Goal: Information Seeking & Learning: Learn about a topic

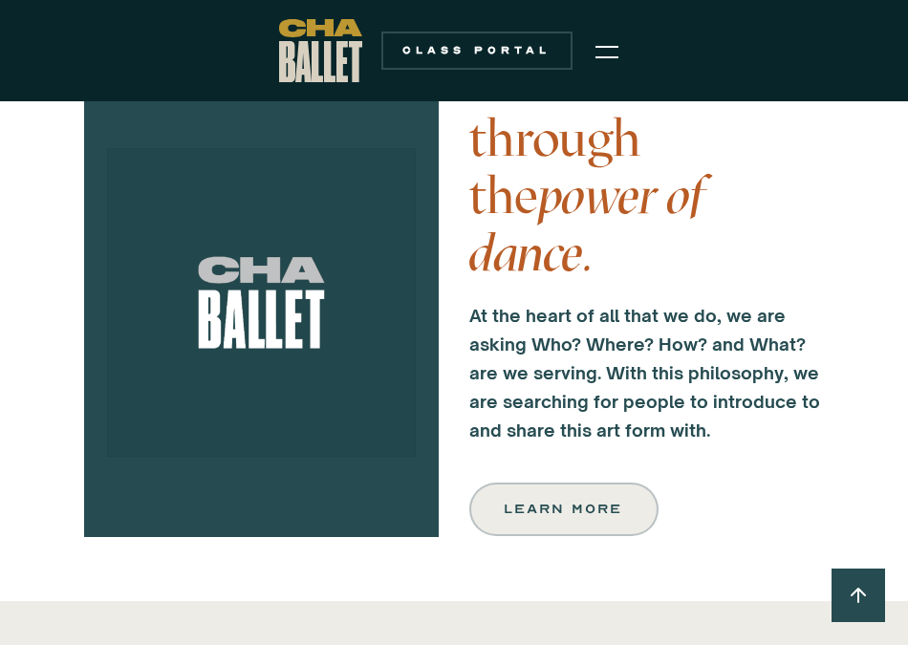
scroll to position [591, 0]
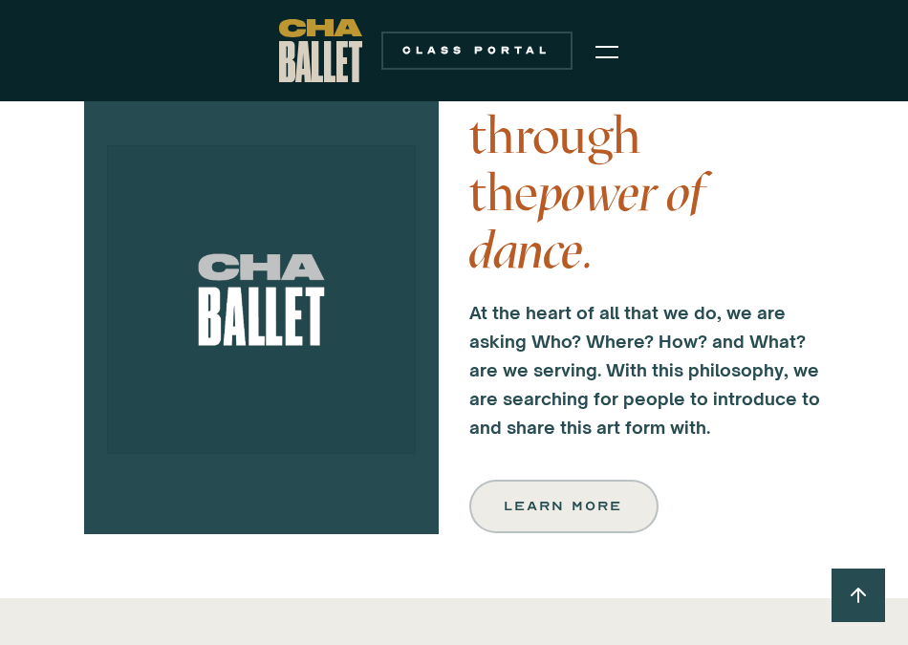
click at [597, 47] on img "menu" at bounding box center [607, 51] width 23 height 23
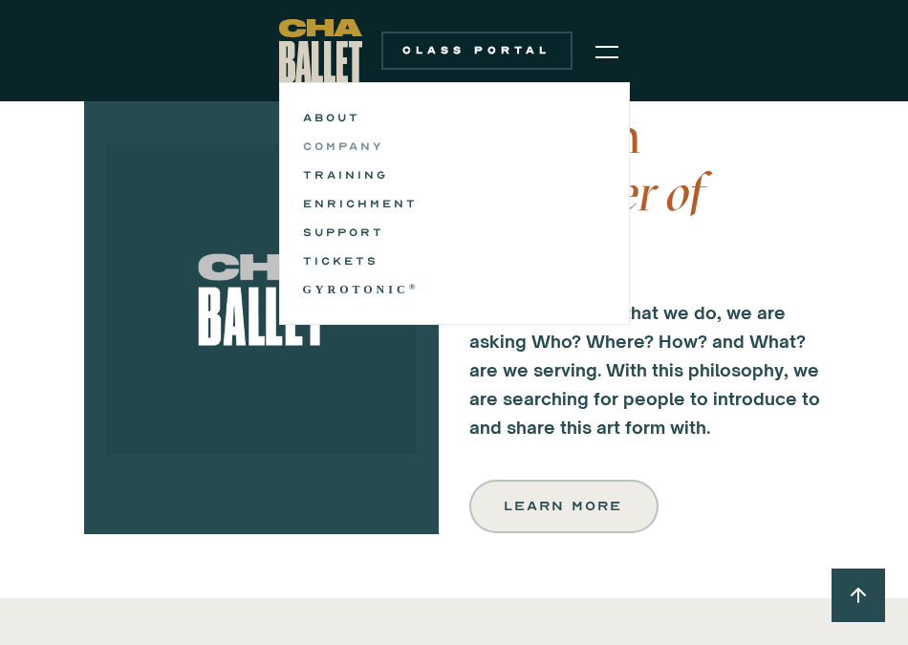
click at [355, 142] on link "COMPANY" at bounding box center [454, 146] width 303 height 23
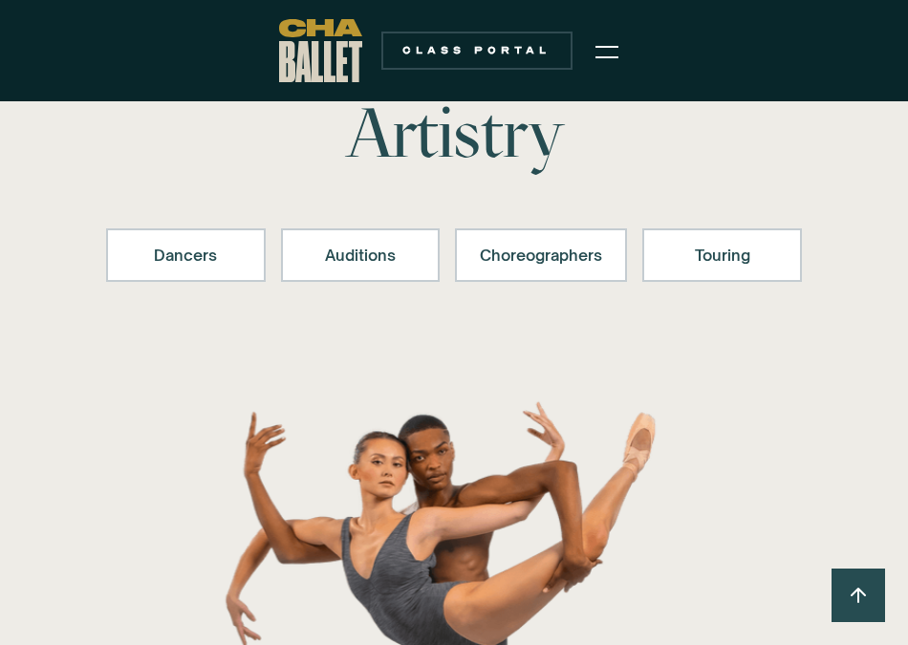
scroll to position [185, 0]
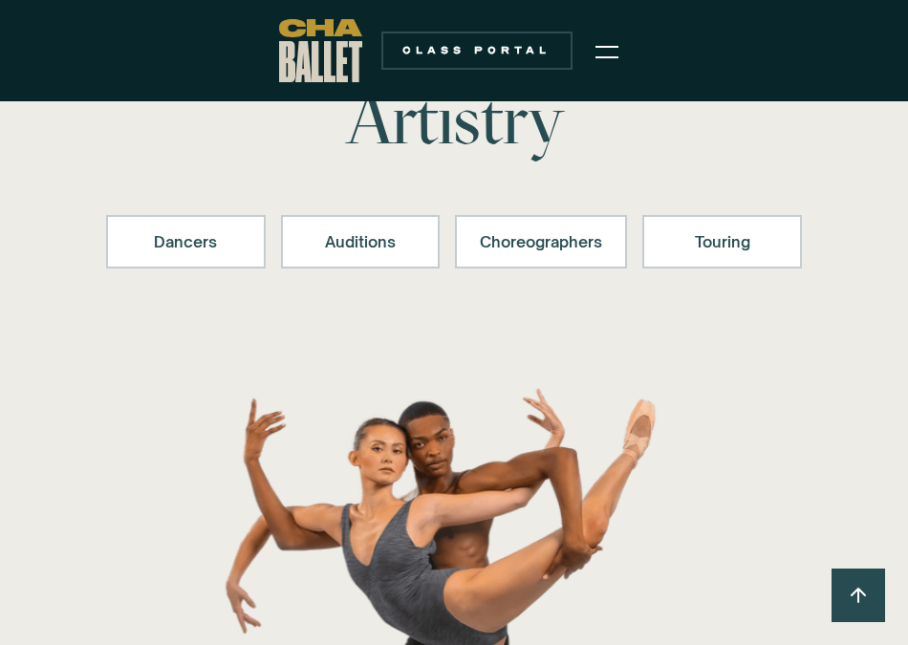
click at [196, 197] on div "Dancers Auditions Choreographers Touring" at bounding box center [454, 257] width 696 height 161
click at [196, 225] on link "Dancers" at bounding box center [186, 242] width 160 height 54
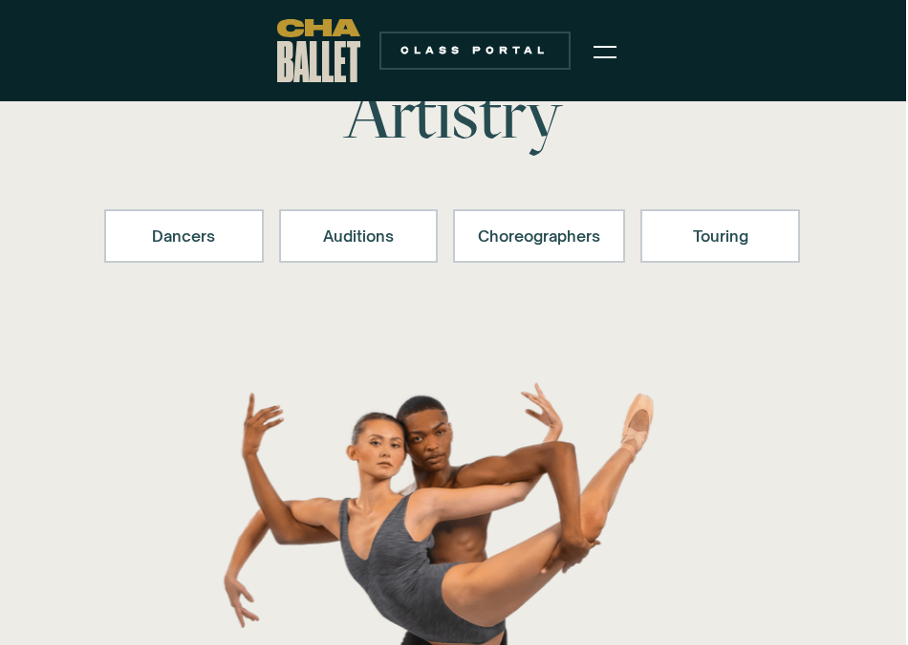
scroll to position [0, 2]
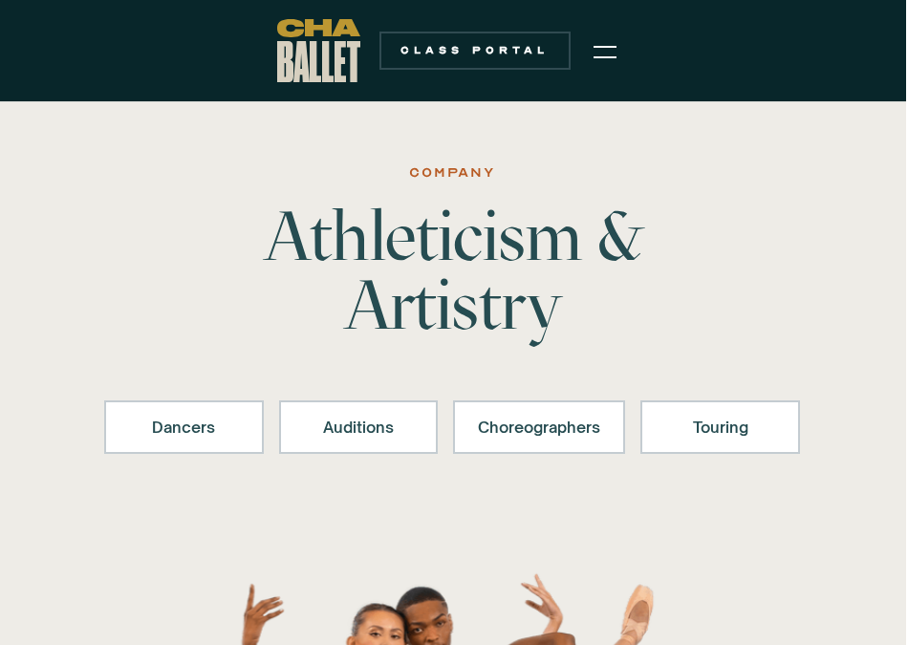
click at [592, 48] on div "menu" at bounding box center [605, 51] width 46 height 48
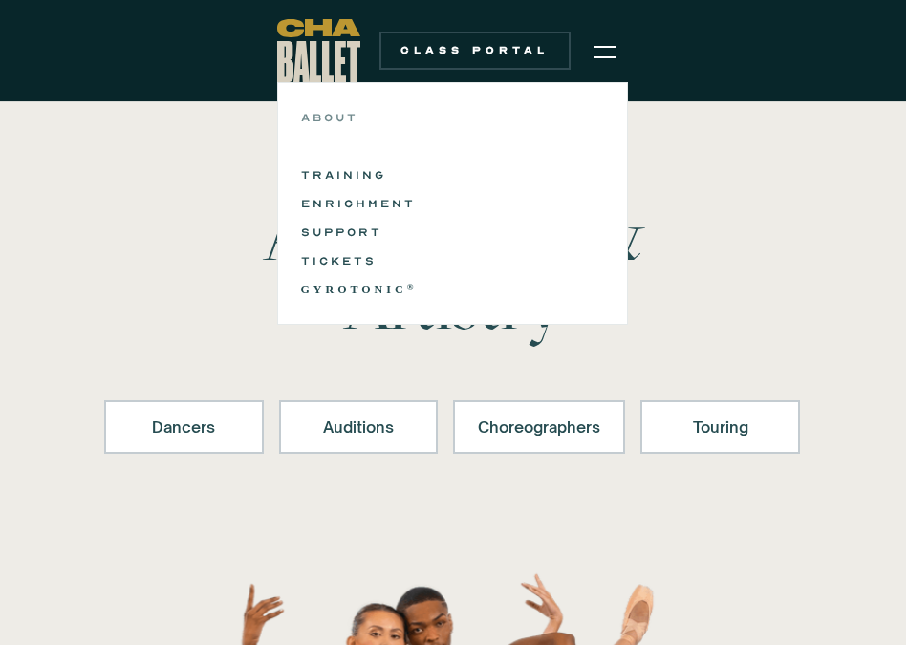
click at [352, 112] on link "ABOUT" at bounding box center [452, 117] width 303 height 23
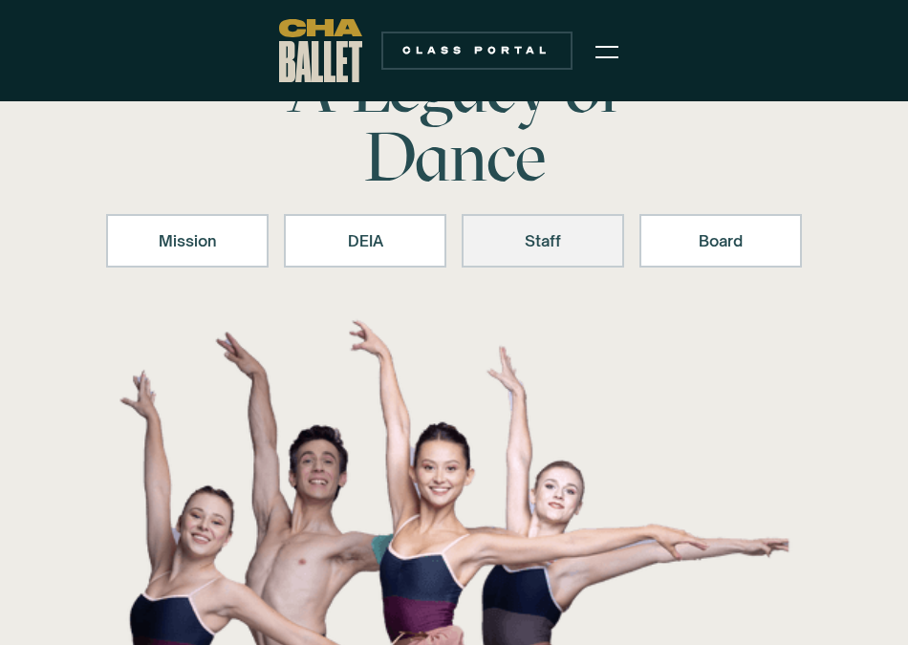
click at [505, 235] on div "Staff" at bounding box center [543, 240] width 113 height 23
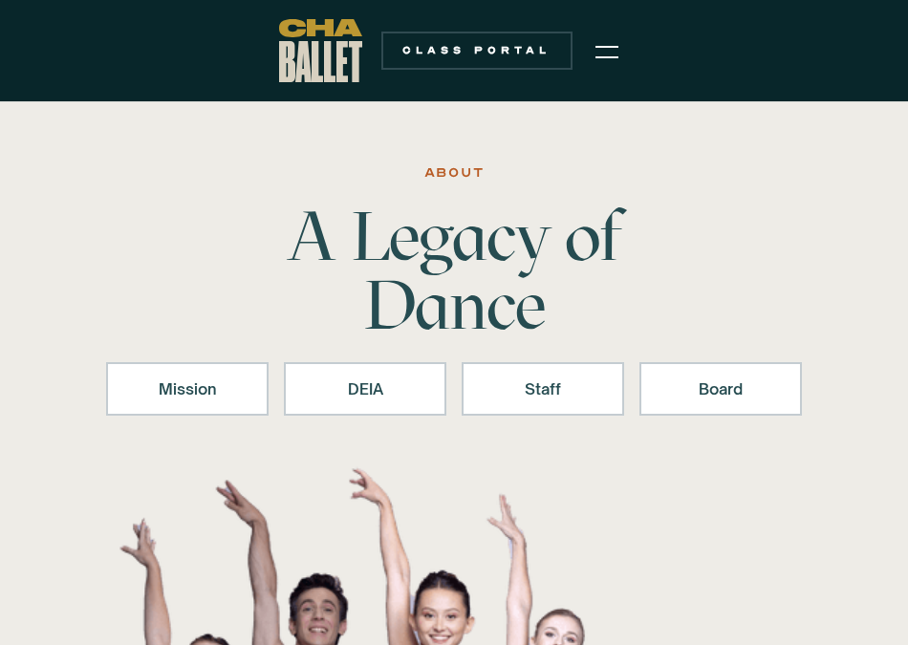
scroll to position [148, 0]
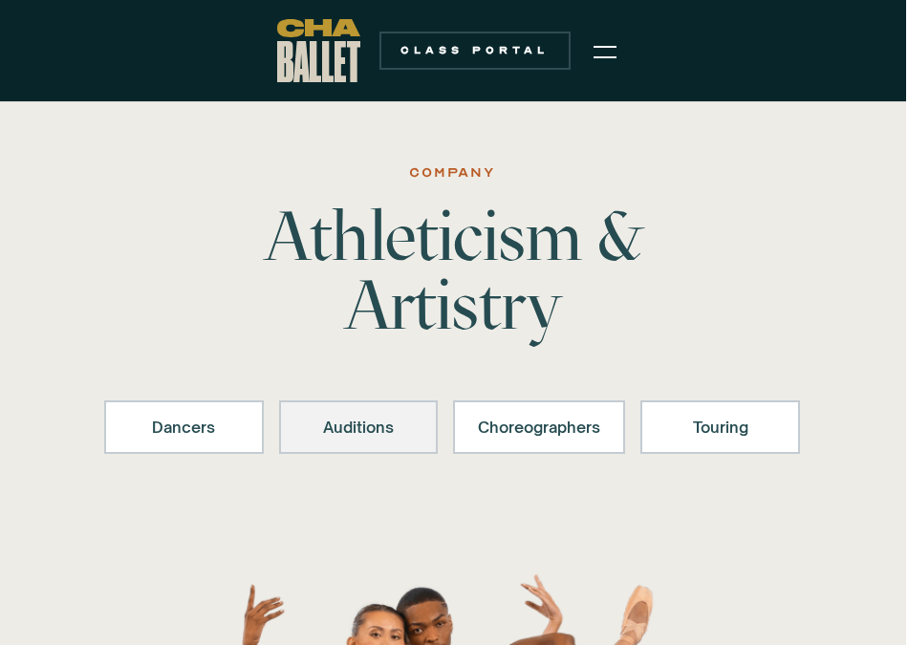
click at [333, 421] on div "Auditions" at bounding box center [359, 427] width 110 height 23
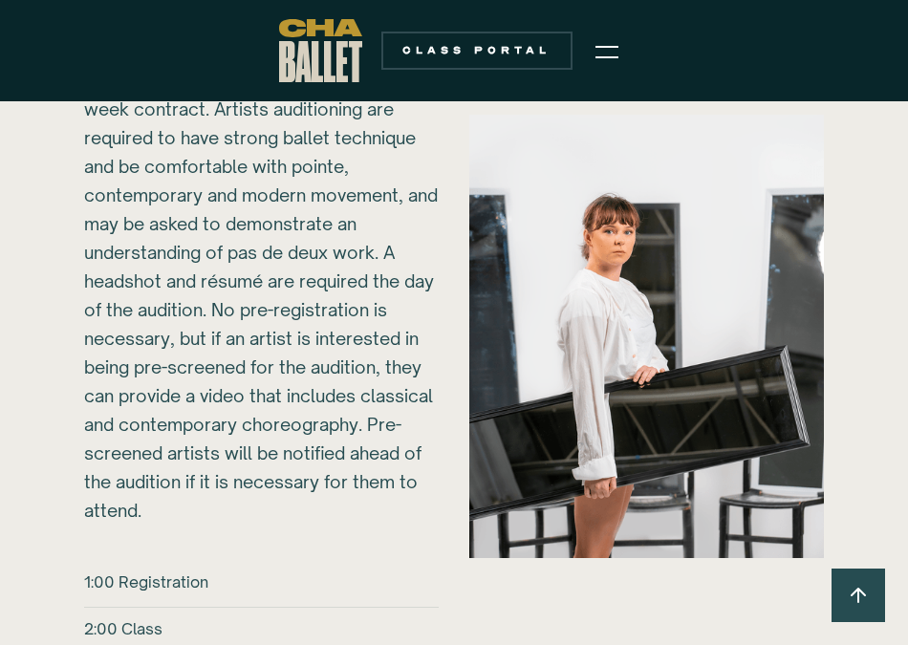
scroll to position [2698, 0]
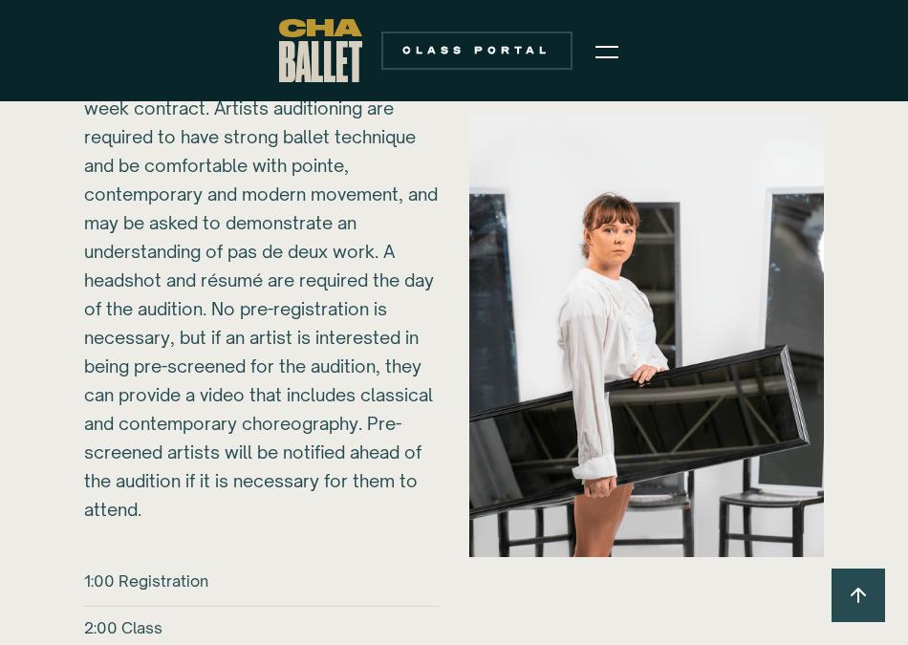
click at [442, 181] on div "2026-27 Auditions Sunday, March 1, 2026 @ CHA Ballet 817B N Market St. Chattano…" at bounding box center [454, 335] width 816 height 1064
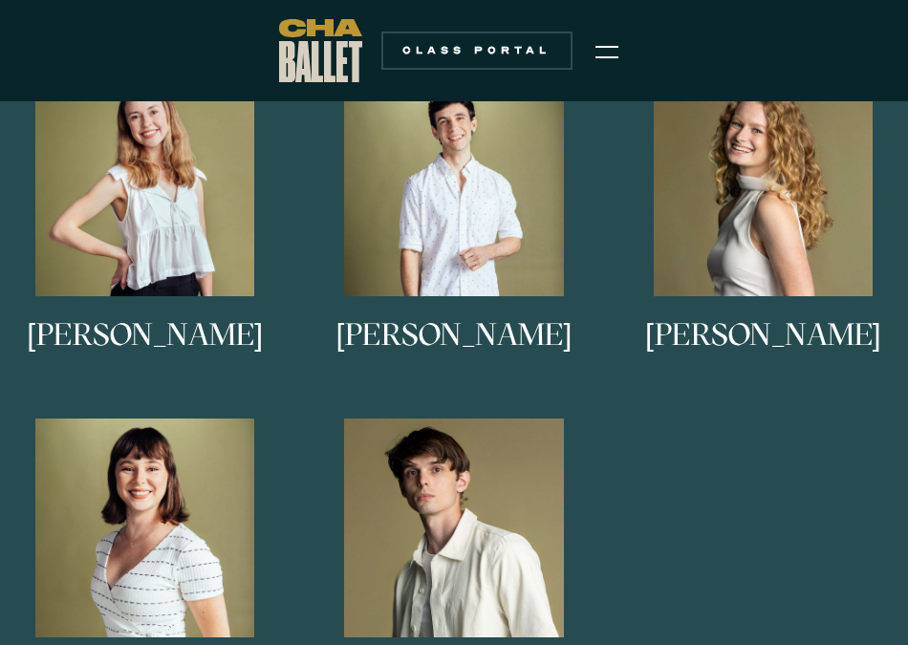
scroll to position [0, 0]
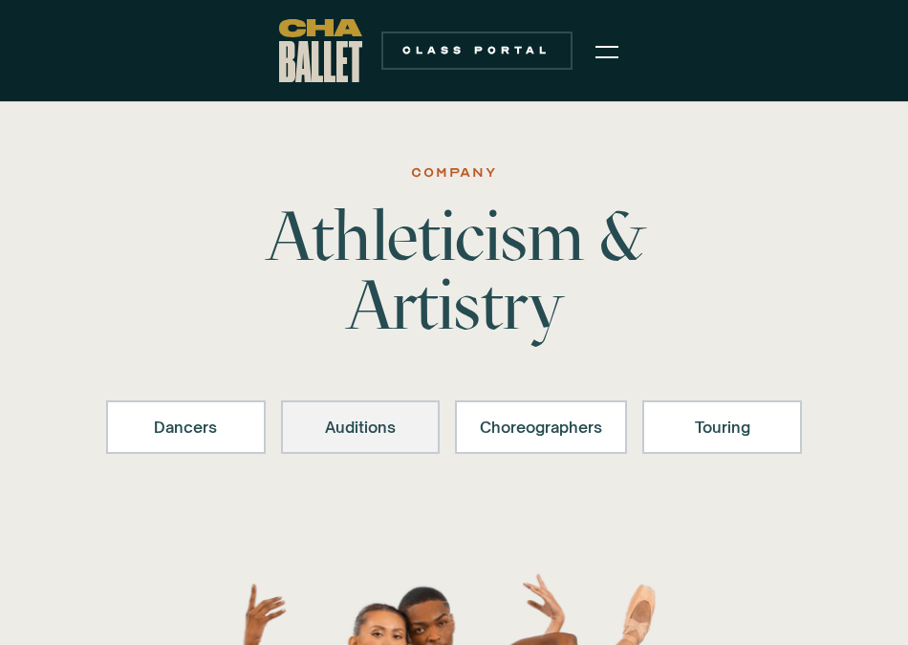
click at [372, 428] on div "Auditions" at bounding box center [361, 427] width 110 height 23
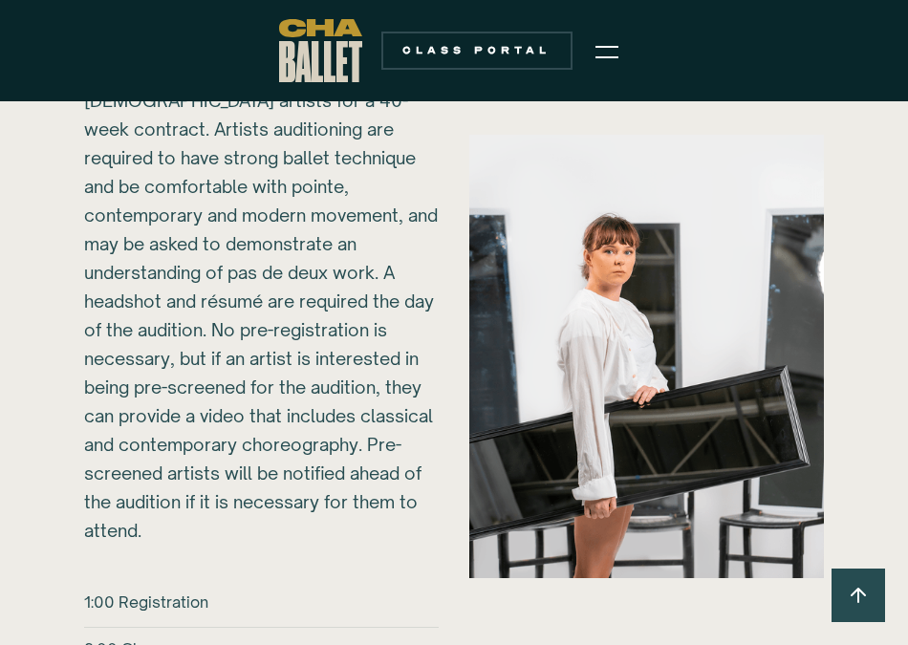
scroll to position [2677, 0]
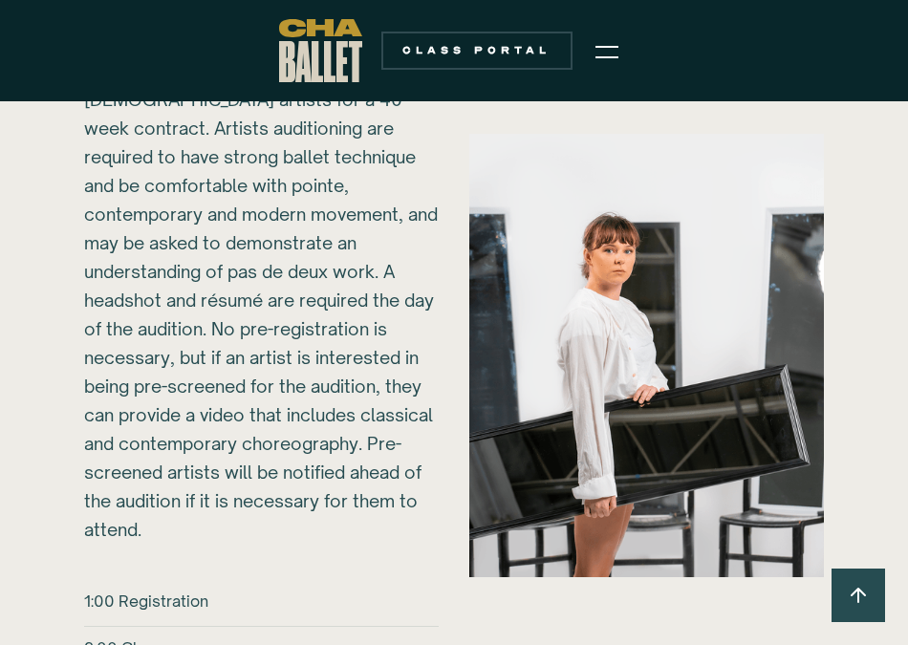
click at [181, 133] on div "Sunday, March 1, 2026 @ CHA Ballet 817B N Market St. Chattanooga, TN 37405 ‍ Ch…" at bounding box center [261, 243] width 355 height 602
copy div "Artists"
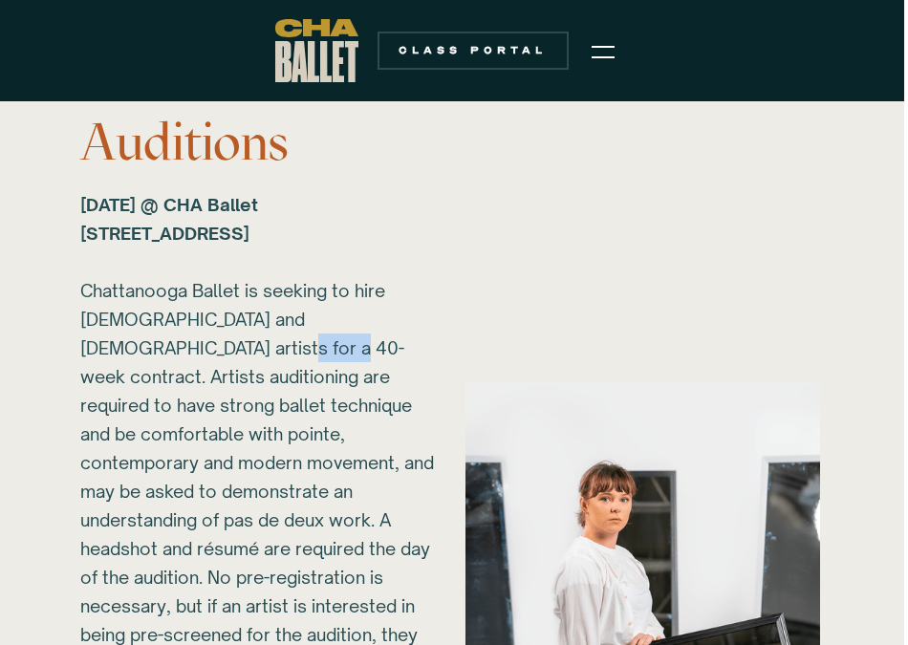
scroll to position [2400, 4]
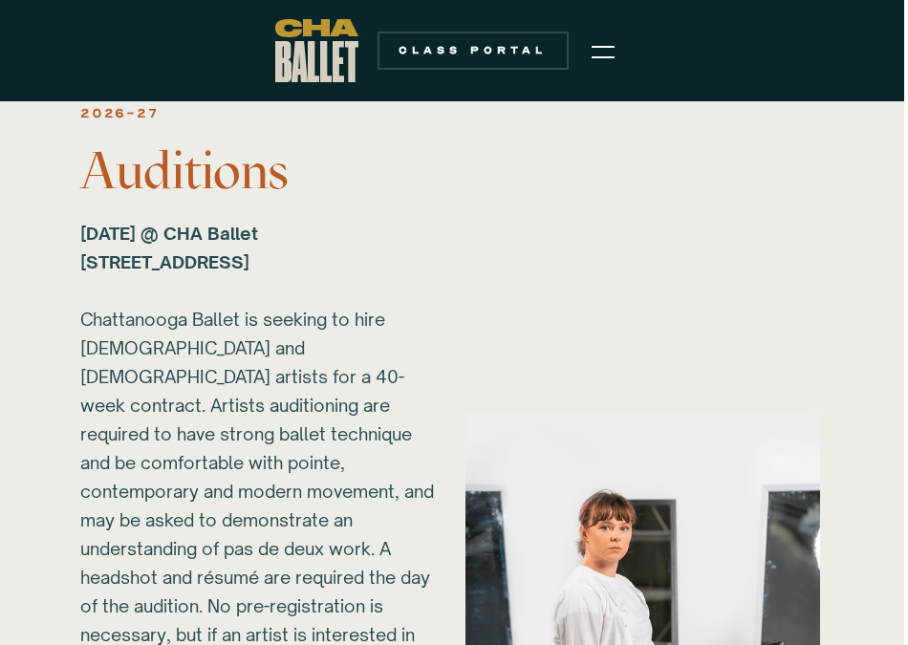
click at [438, 310] on div "2026-27 Auditions Sunday, March 1, 2026 @ CHA Ballet 817B N Market St. Chattano…" at bounding box center [450, 632] width 816 height 1064
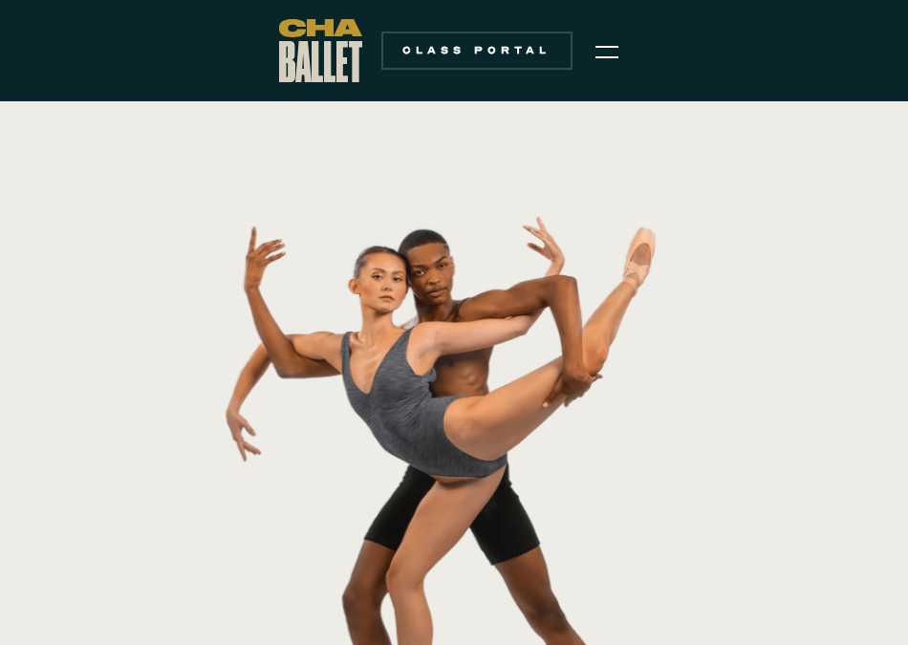
scroll to position [0, 0]
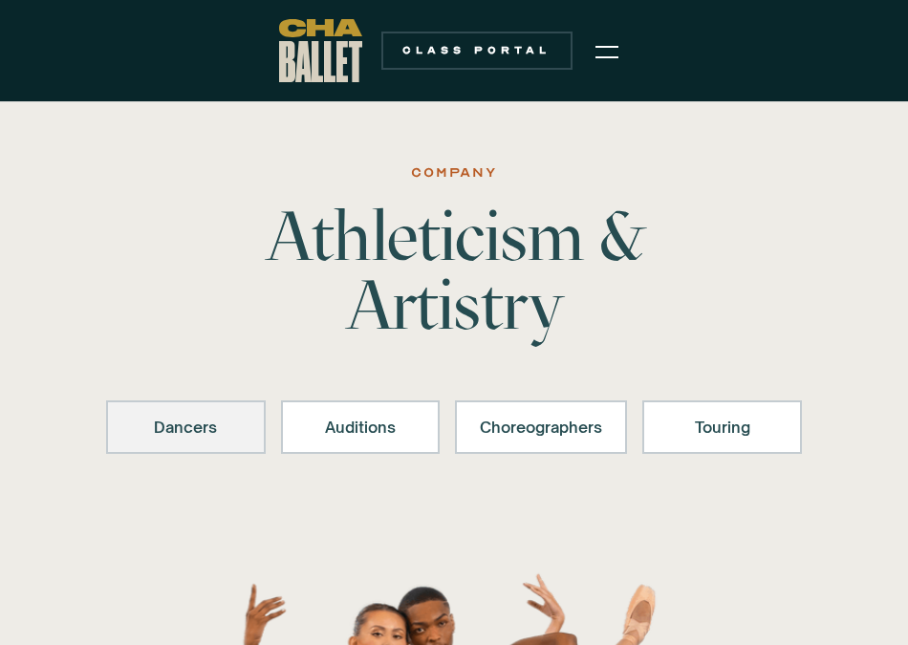
click at [225, 417] on div "Dancers" at bounding box center [186, 427] width 110 height 23
click at [600, 46] on img "menu" at bounding box center [607, 51] width 23 height 23
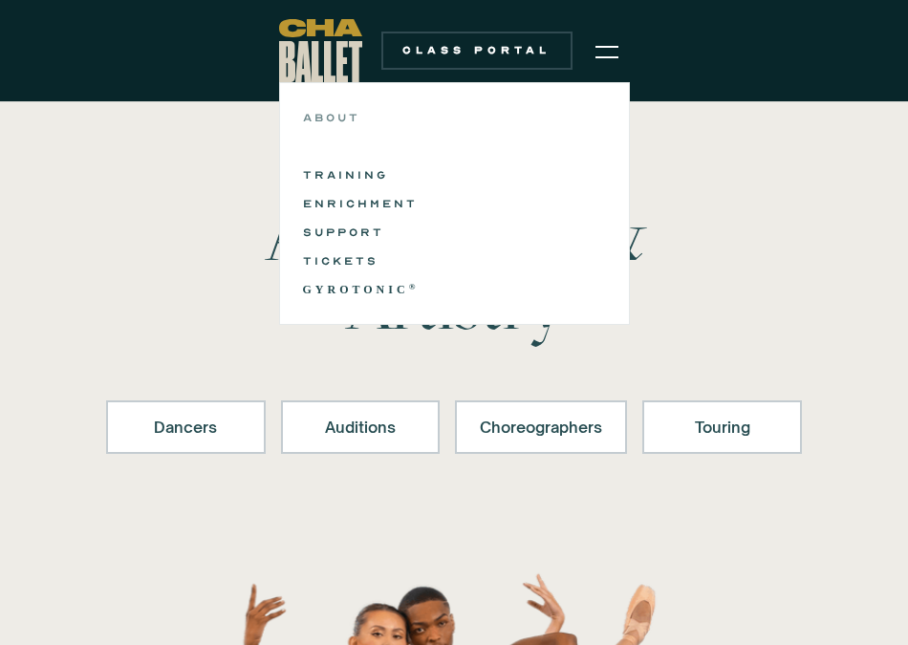
click at [343, 113] on link "ABOUT" at bounding box center [454, 117] width 303 height 23
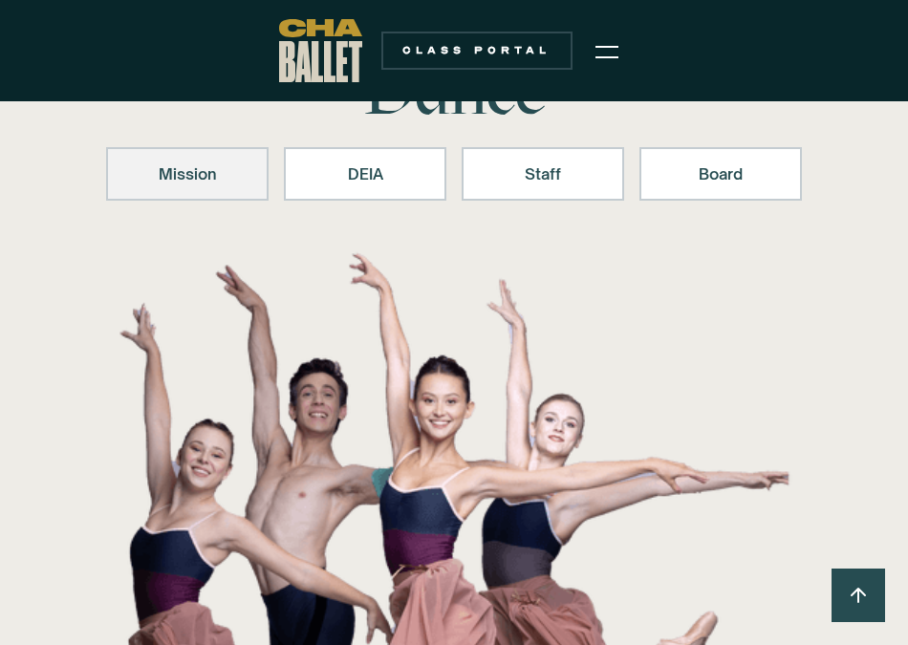
click at [228, 163] on div "Mission" at bounding box center [187, 174] width 113 height 23
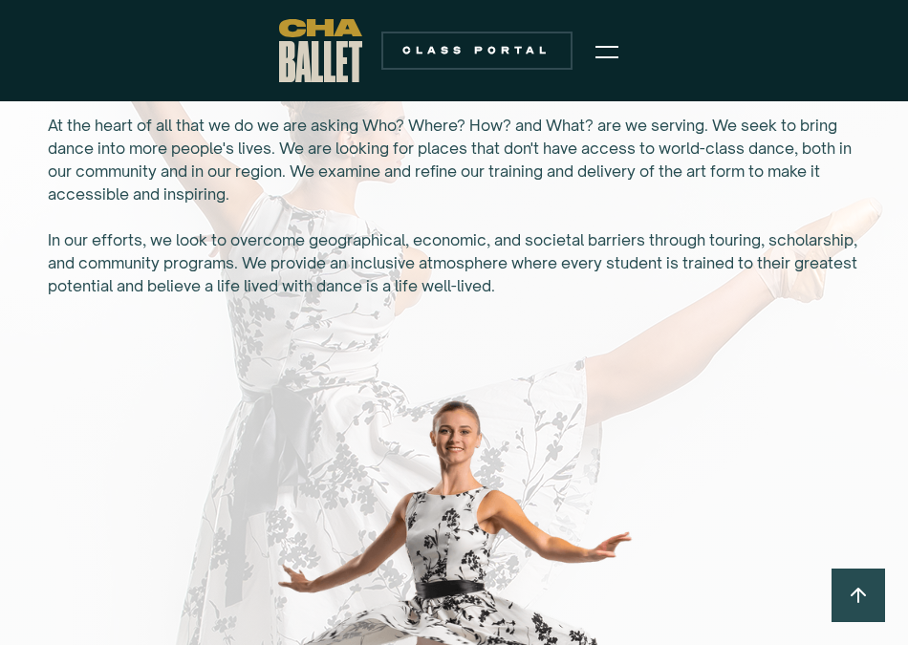
scroll to position [1423, 0]
